Goal: Task Accomplishment & Management: Manage account settings

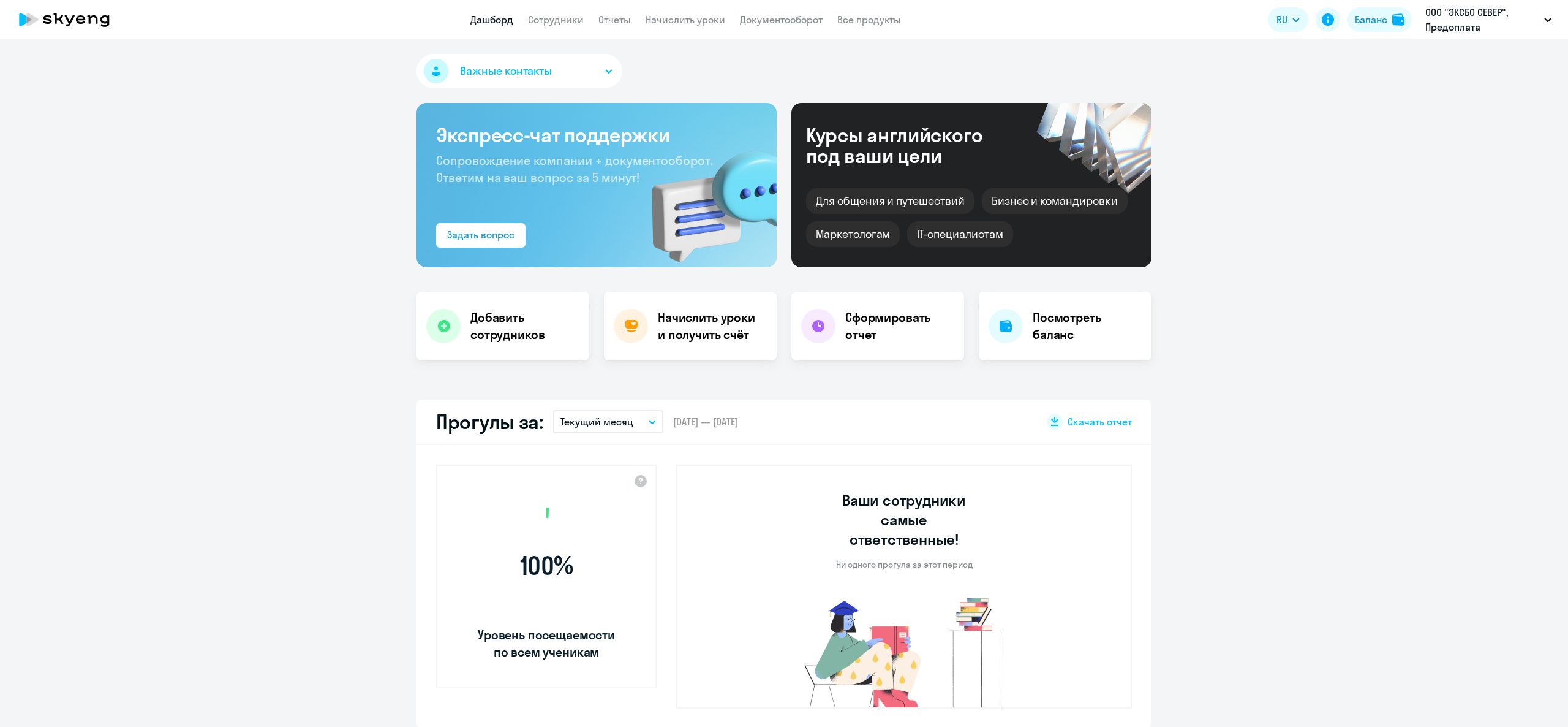
select select "30"
click at [1394, 22] on img at bounding box center [1398, 19] width 12 height 12
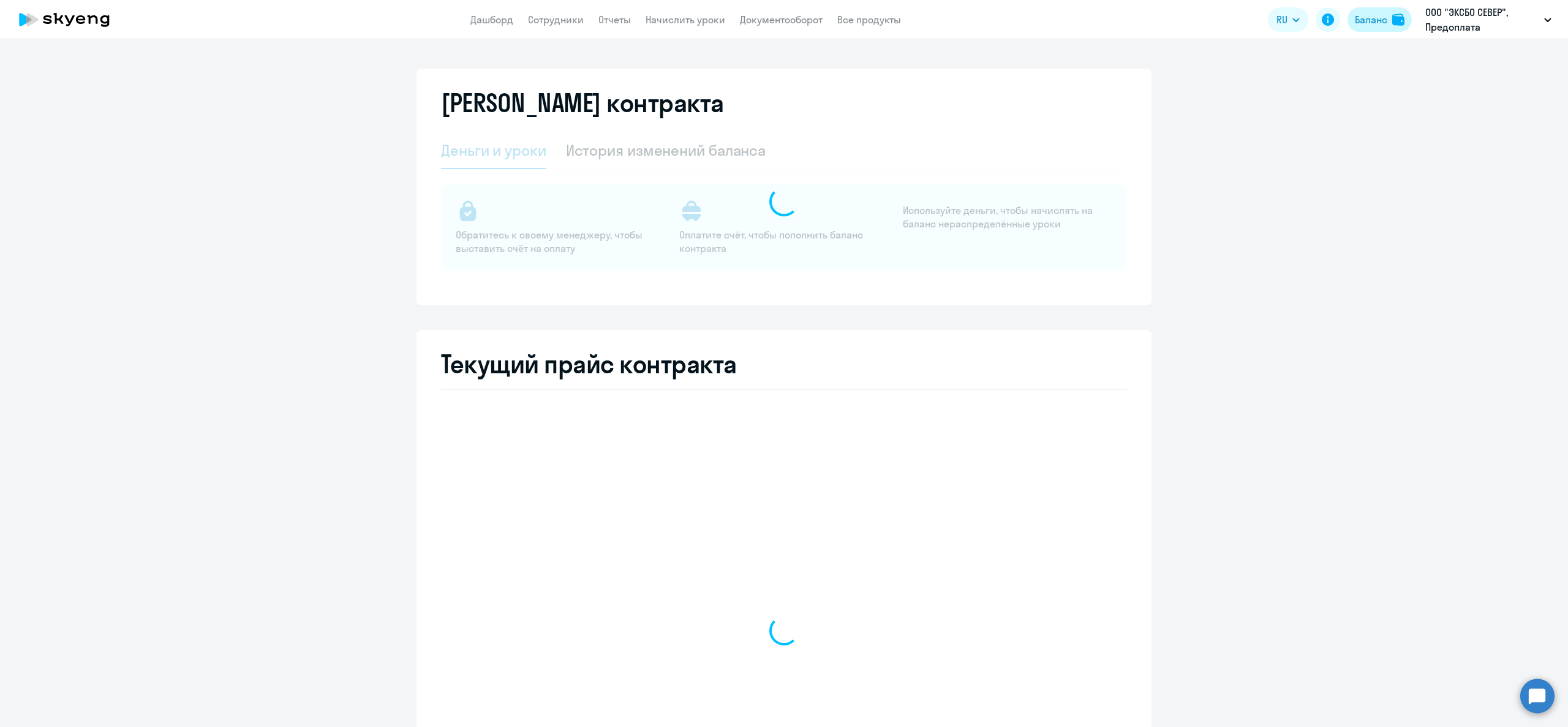
select select "english_adult_not_native_speaker"
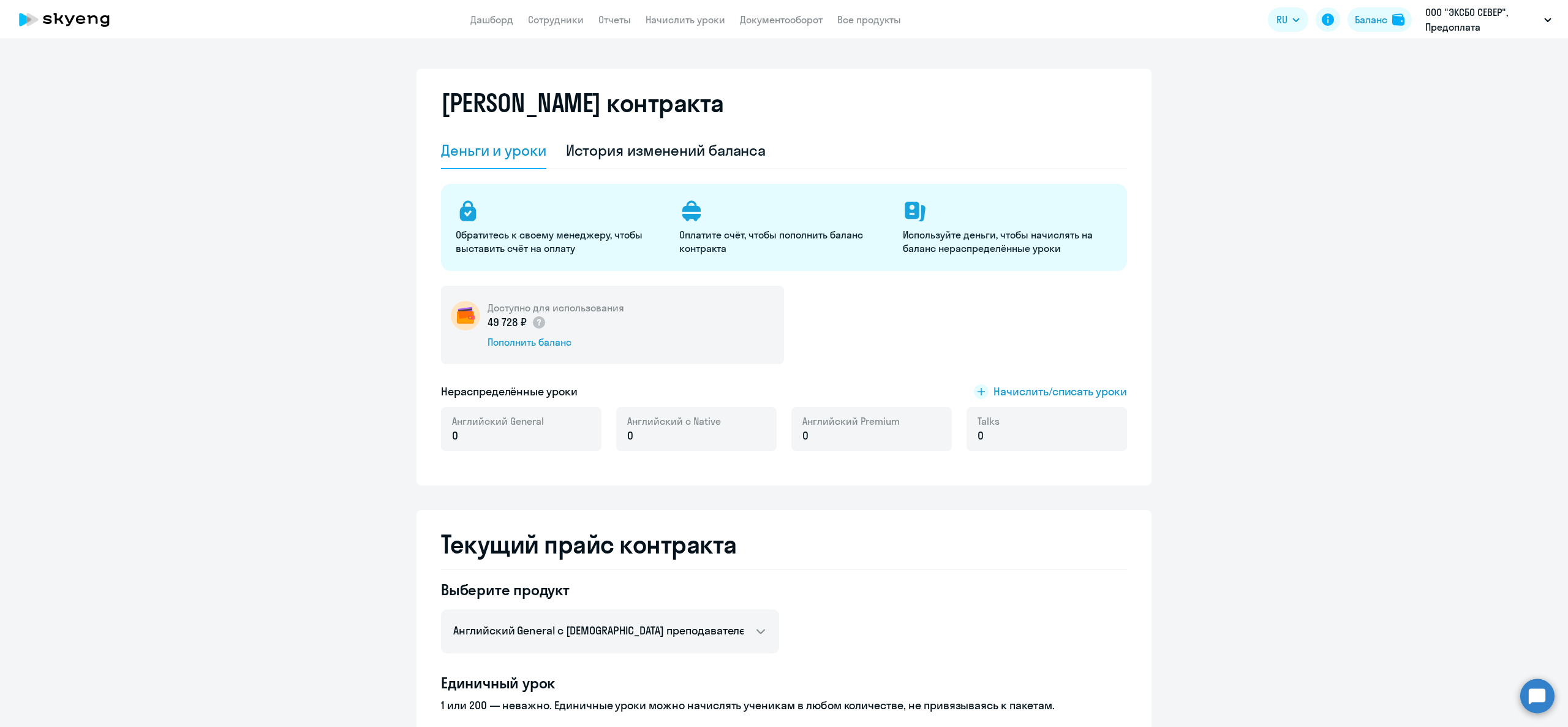
click at [1013, 401] on div "Доступно для использования 49 728 ₽ Пополнить баланс Нераспределённые уроки Нач…" at bounding box center [784, 376] width 686 height 180
click at [1000, 389] on span "Начислить/списать уроки" at bounding box center [1060, 391] width 134 height 16
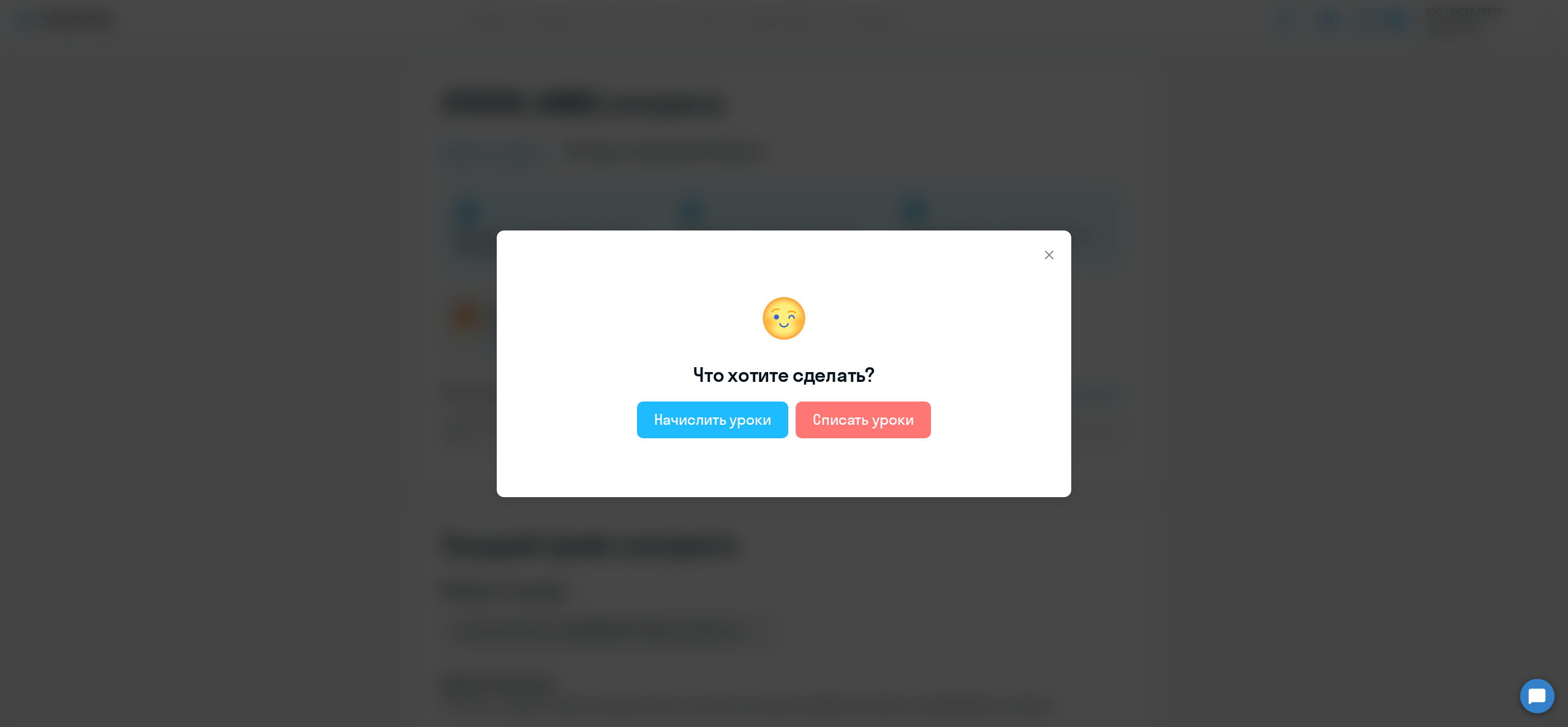
click at [726, 408] on button "Начислить уроки" at bounding box center [713, 419] width 152 height 37
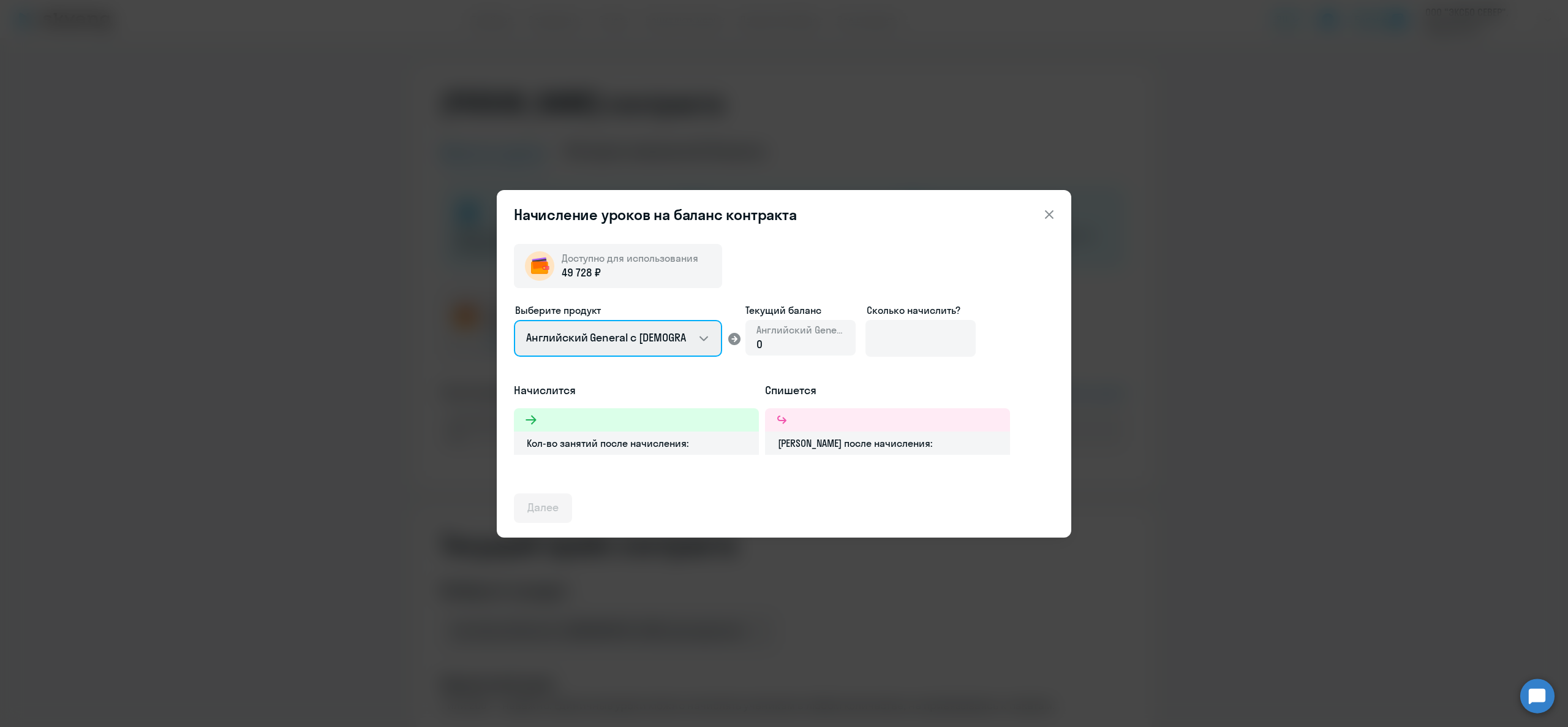
click at [645, 348] on select "Английский General с [DEMOGRAPHIC_DATA] преподавателем Английский General с [DE…" at bounding box center [618, 337] width 208 height 37
select select "english_adult_not_native_speaker_premium"
click at [514, 319] on select "Английский General с [DEMOGRAPHIC_DATA] преподавателем Английский General с [DE…" at bounding box center [618, 337] width 208 height 37
click at [936, 325] on input at bounding box center [921, 337] width 111 height 37
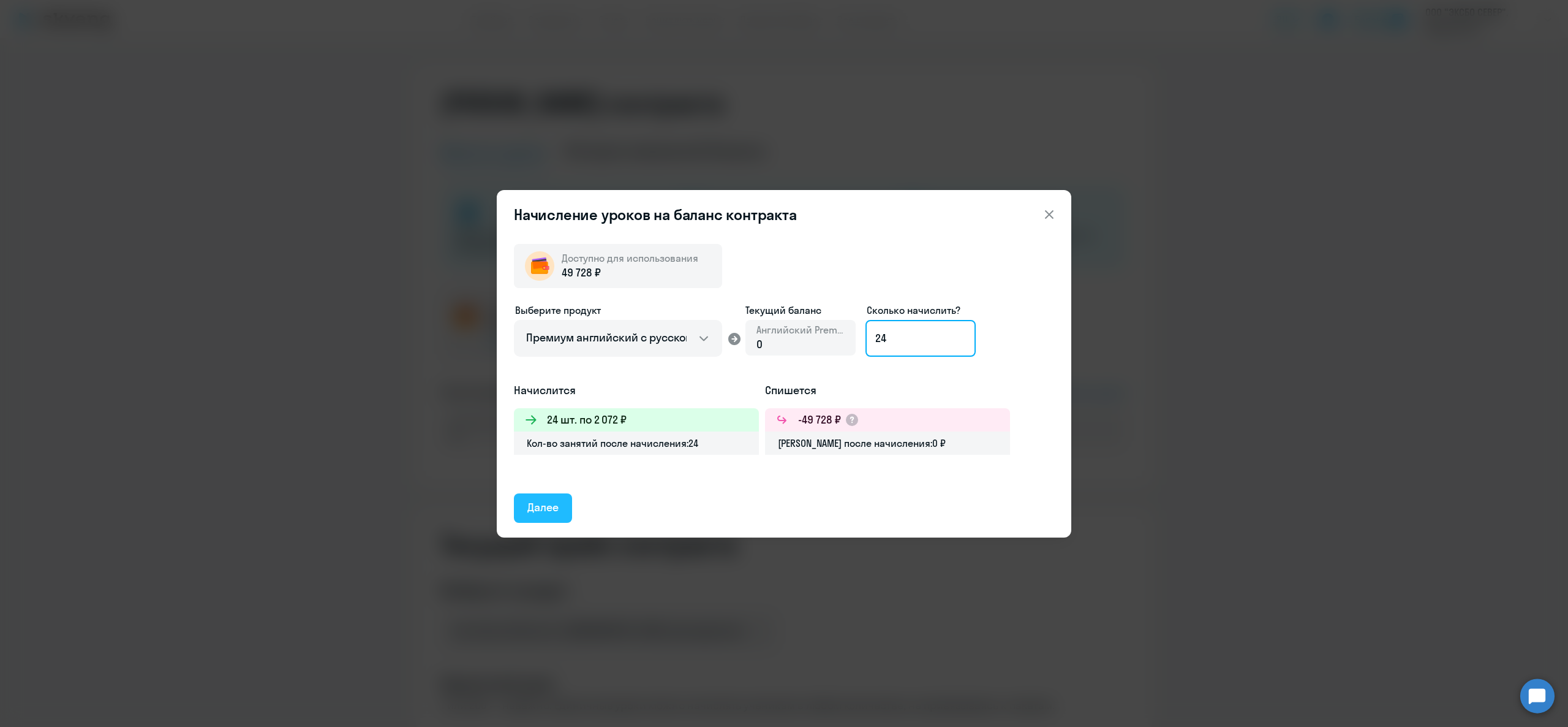
type input "24"
click at [550, 502] on div "Далее" at bounding box center [542, 507] width 31 height 16
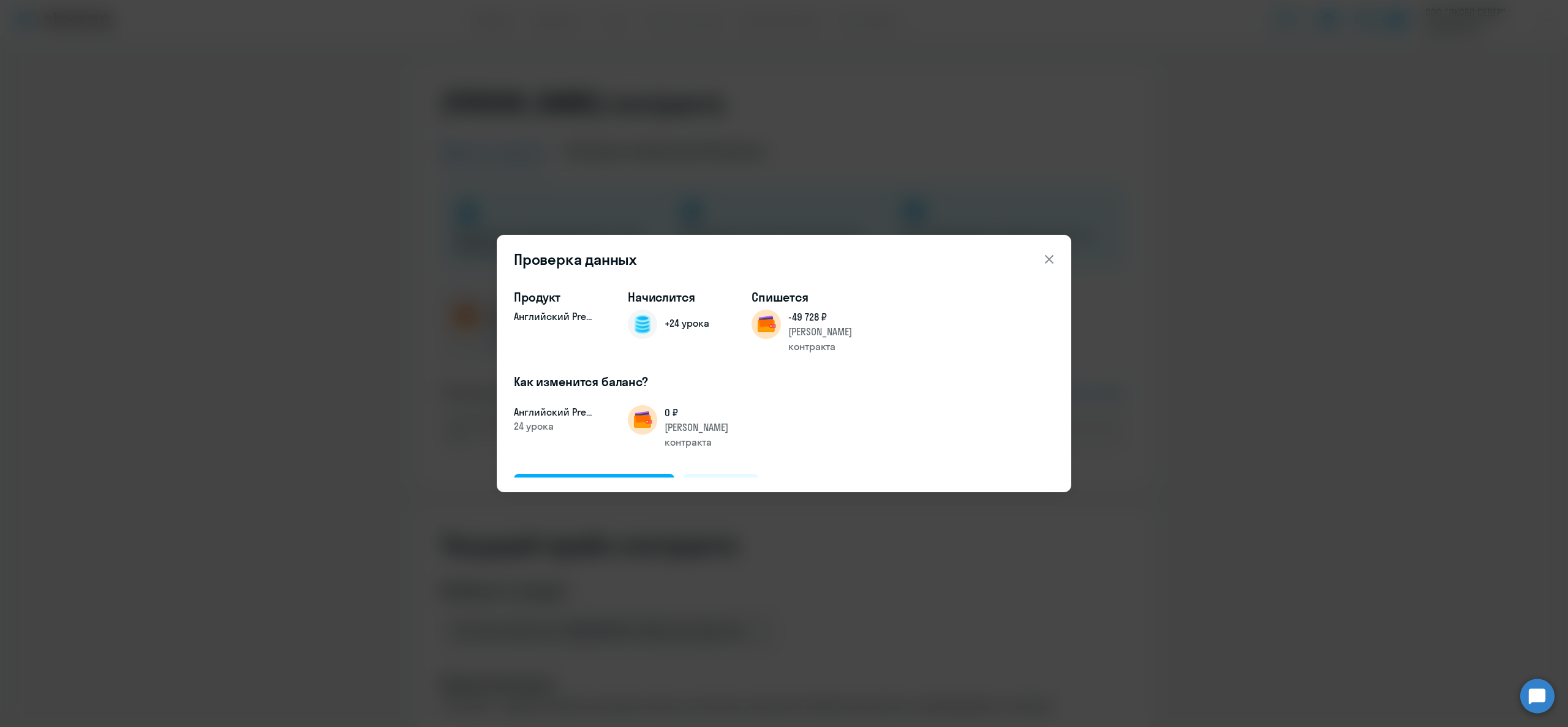
click at [652, 440] on div "Продукт Английский Premium Начислится +24 урока Спишется -49 728 ₽ Баланс контр…" at bounding box center [784, 378] width 540 height 198
click at [643, 480] on div "Подтвердить и начислить" at bounding box center [594, 487] width 134 height 16
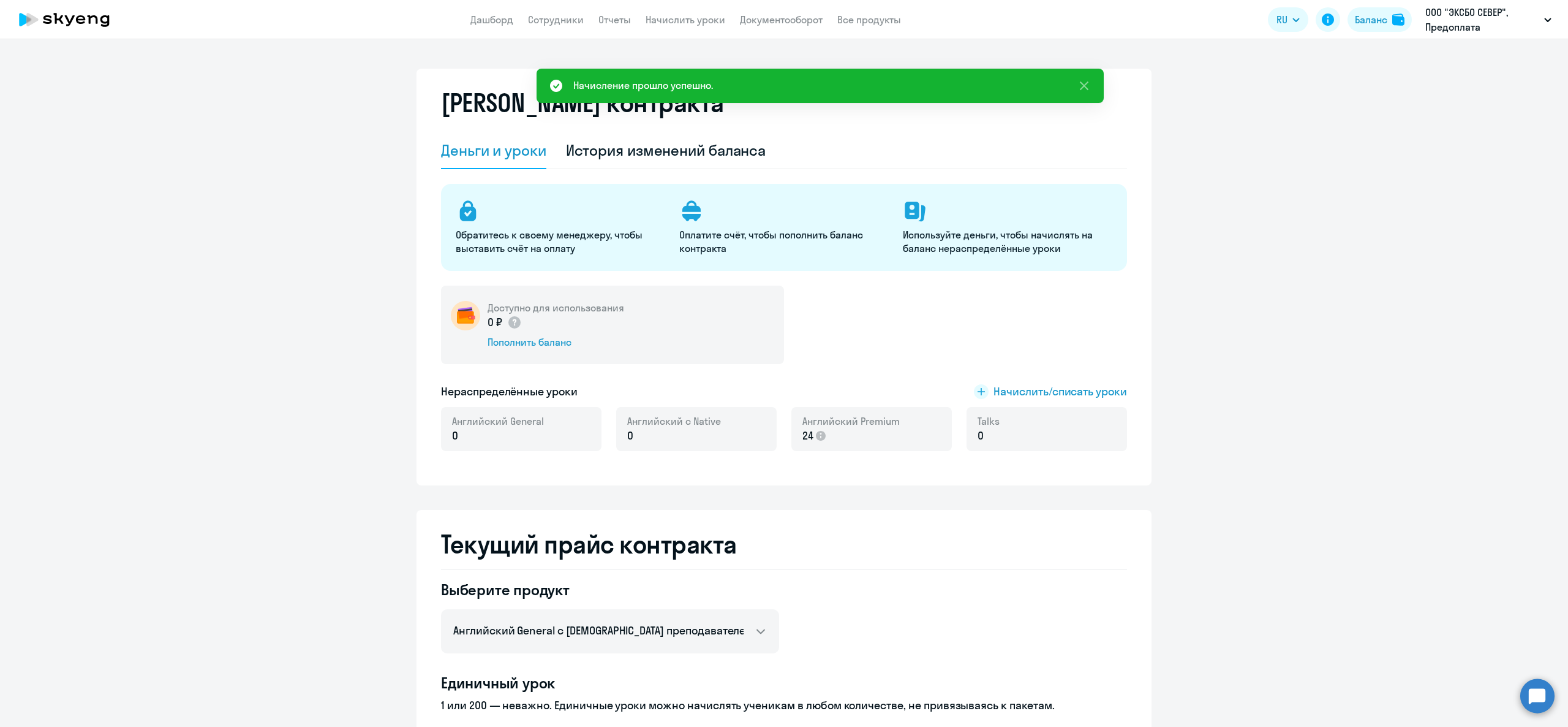
click at [576, 12] on app-menu-item-link "Сотрудники" at bounding box center [556, 20] width 56 height 15
click at [667, 22] on link "Начислить уроки" at bounding box center [685, 19] width 80 height 12
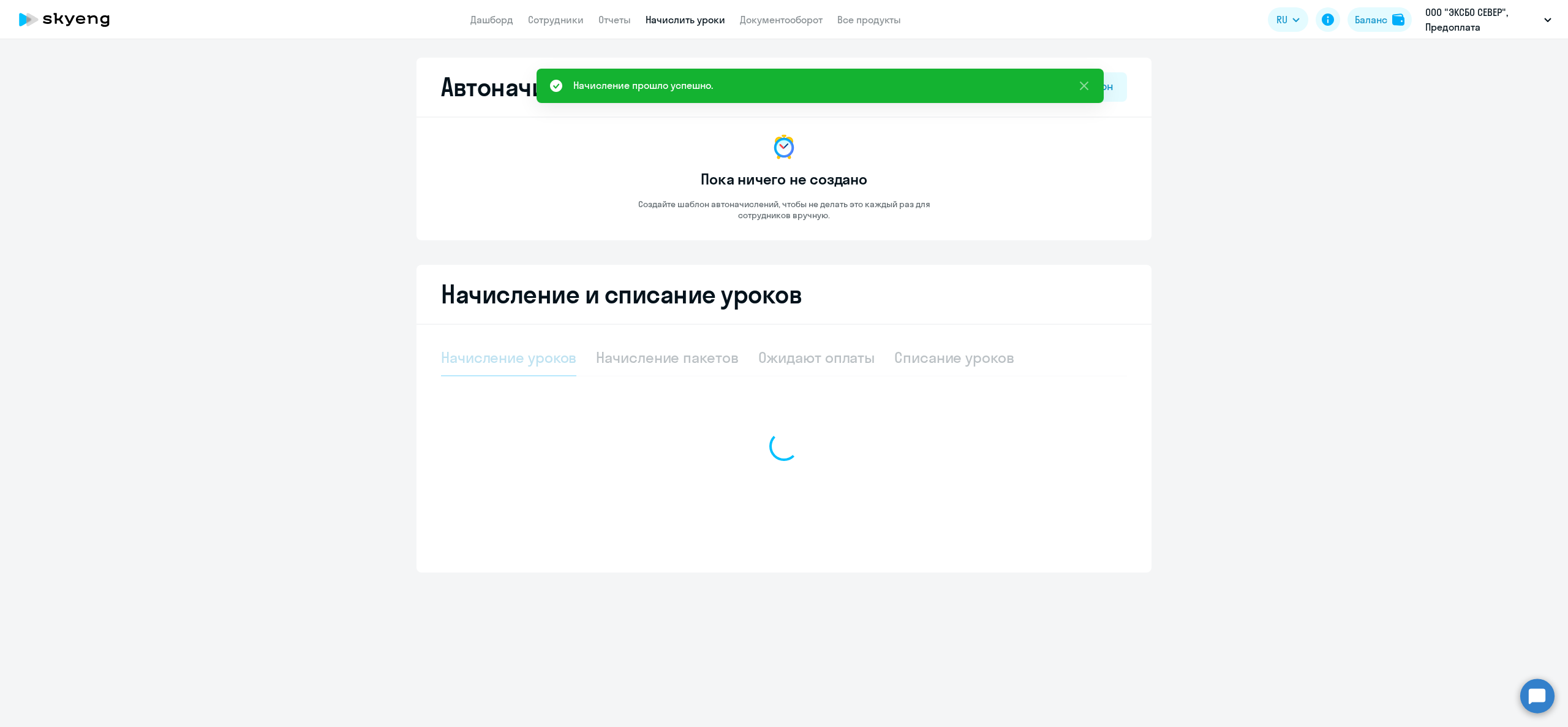
select select "10"
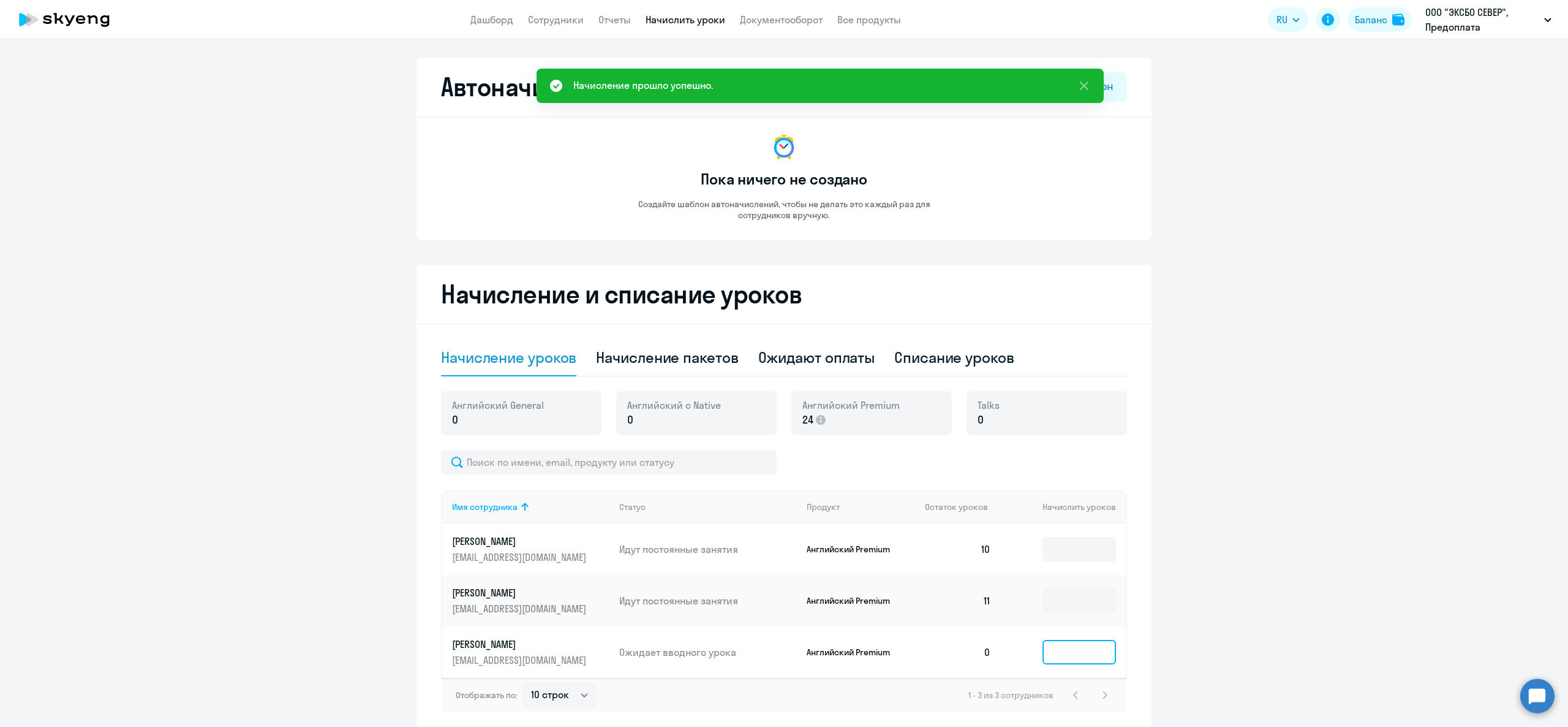
click at [1088, 648] on input at bounding box center [1079, 652] width 73 height 24
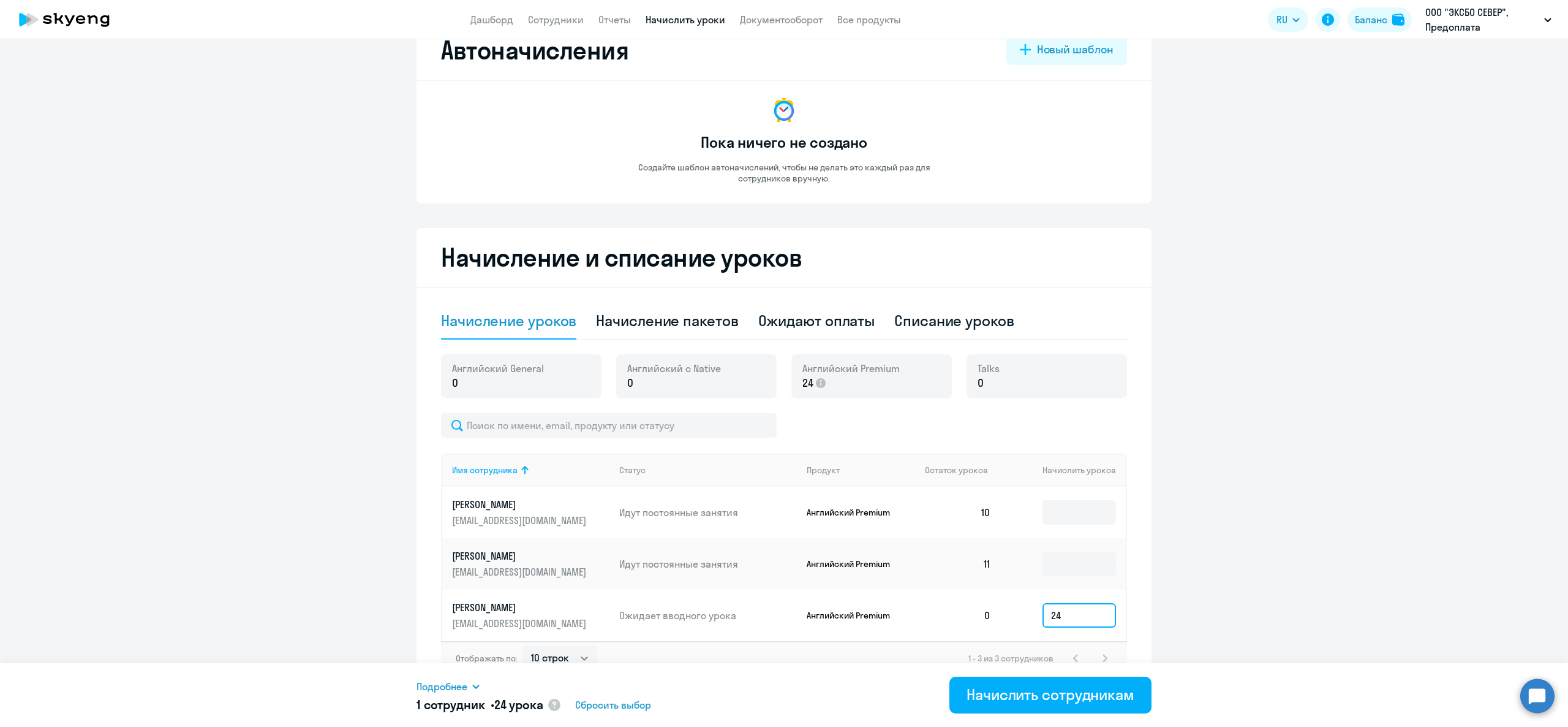
scroll to position [54, 0]
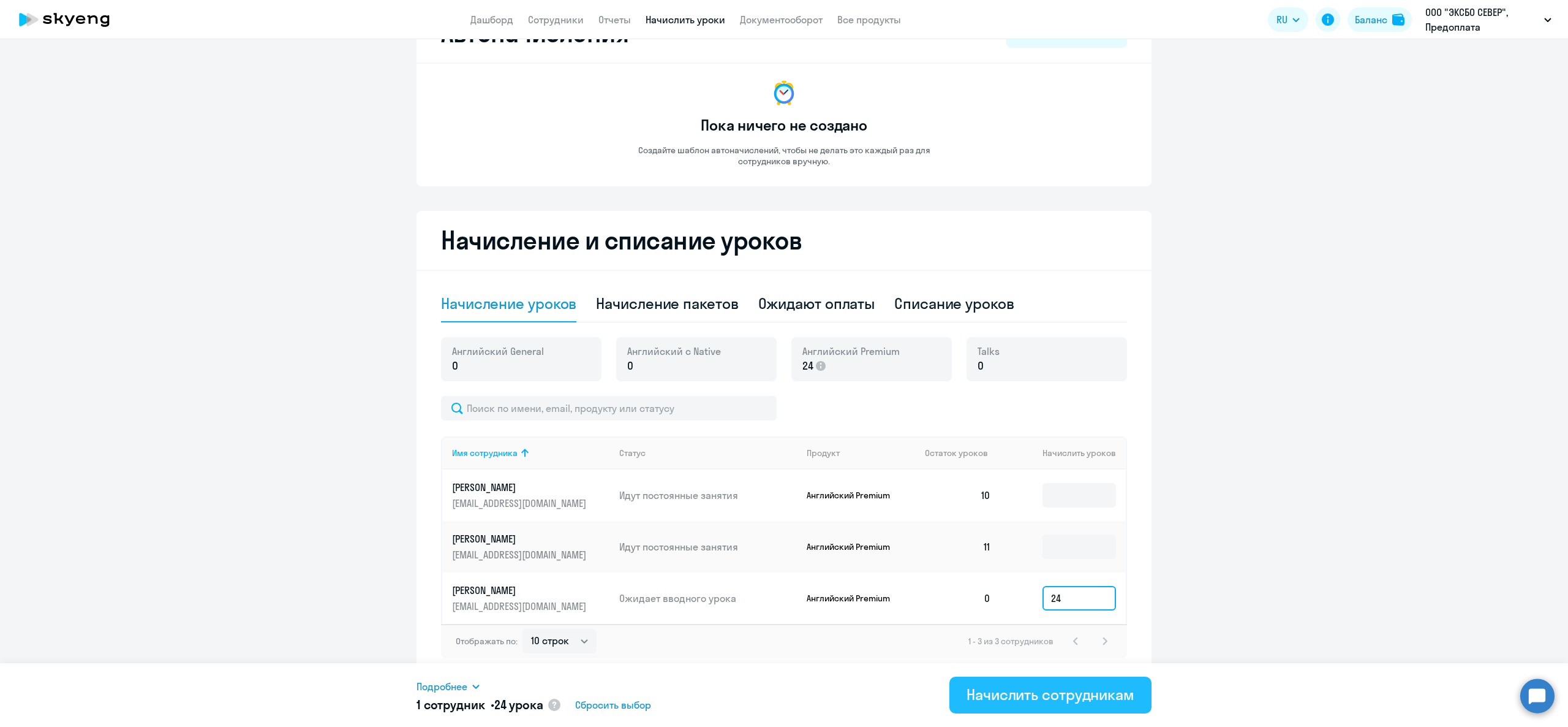
type input "24"
click at [1090, 705] on button "Начислить сотрудникам" at bounding box center [1051, 694] width 202 height 37
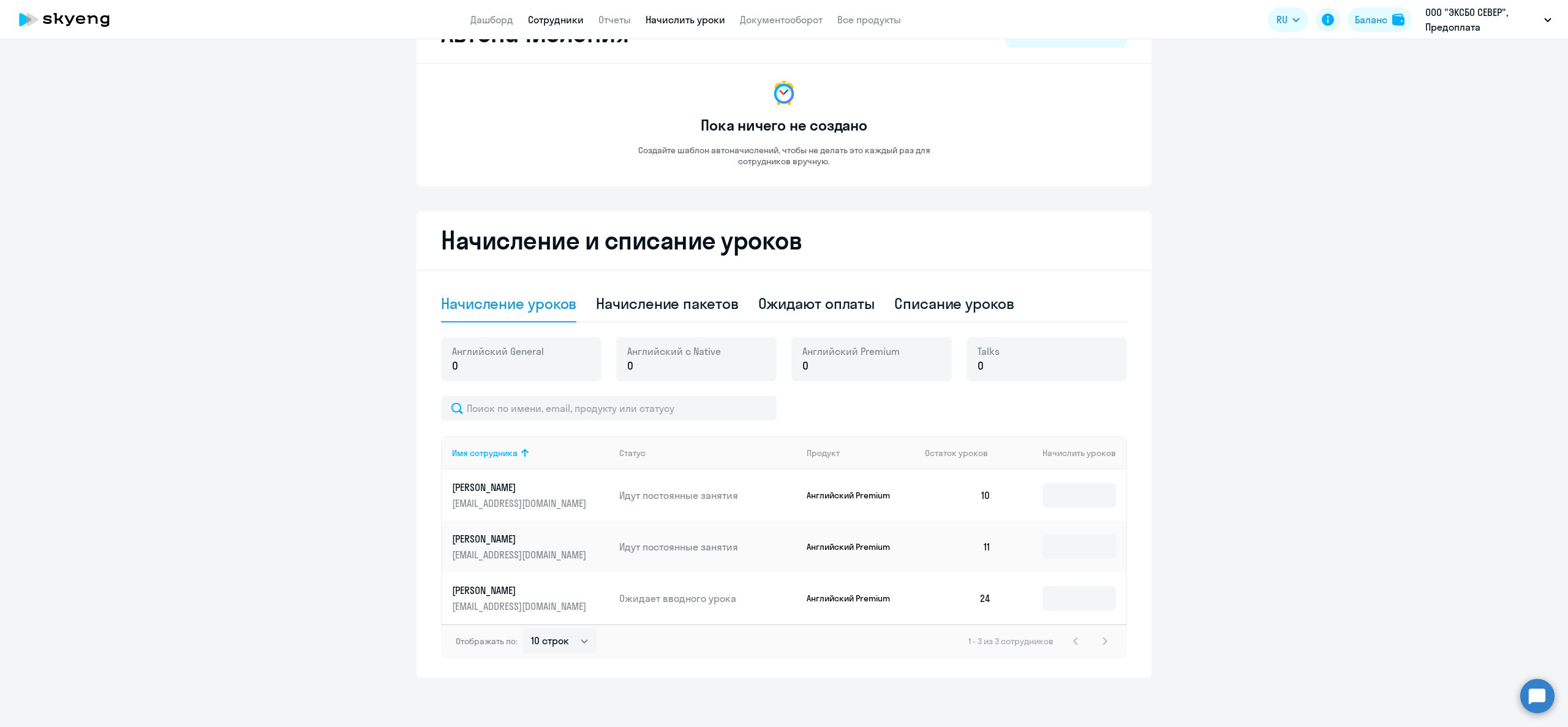
click at [564, 14] on link "Сотрудники" at bounding box center [556, 19] width 56 height 12
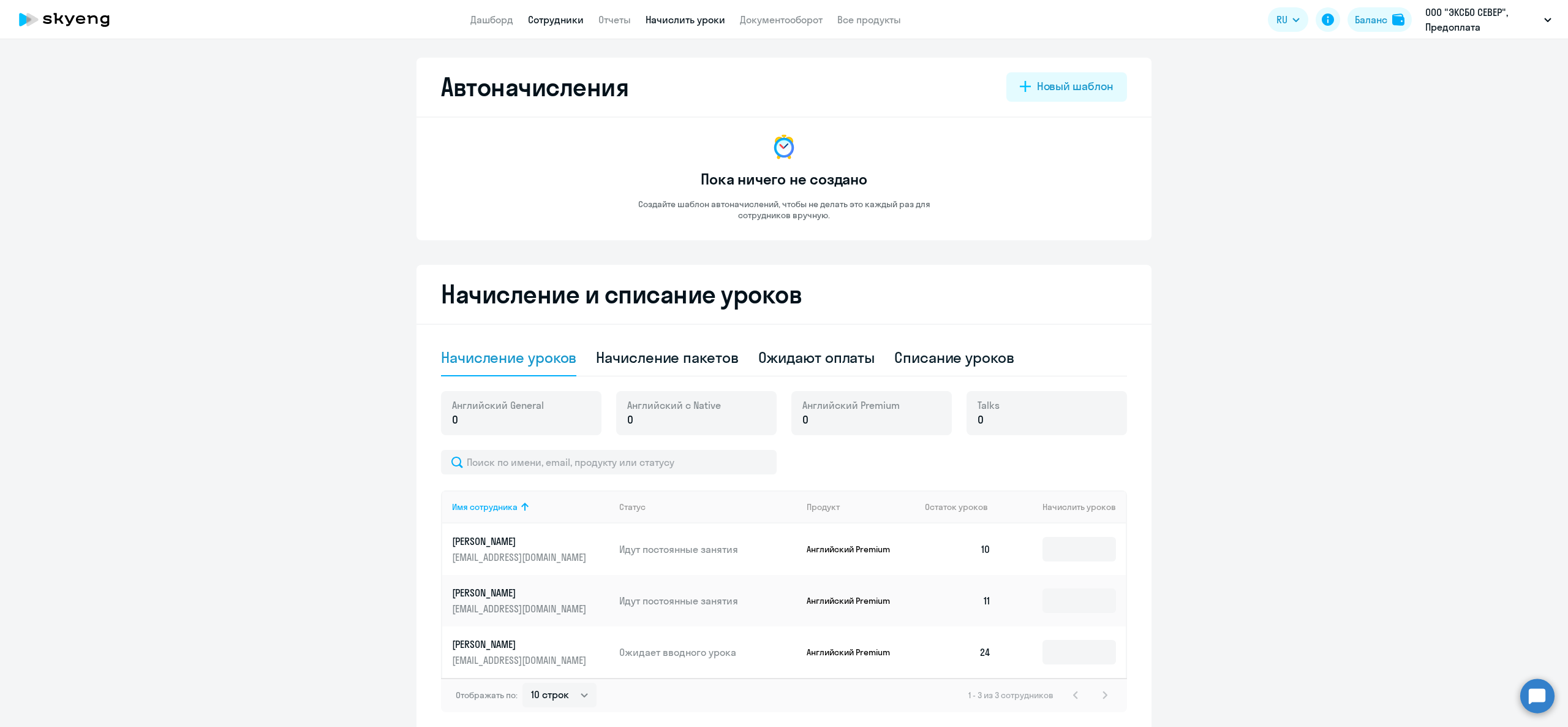
select select "30"
